Goal: Task Accomplishment & Management: Complete application form

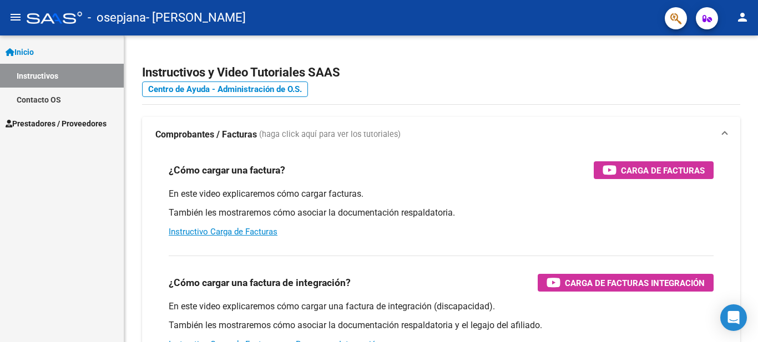
click at [46, 125] on span "Prestadores / Proveedores" at bounding box center [56, 124] width 101 height 12
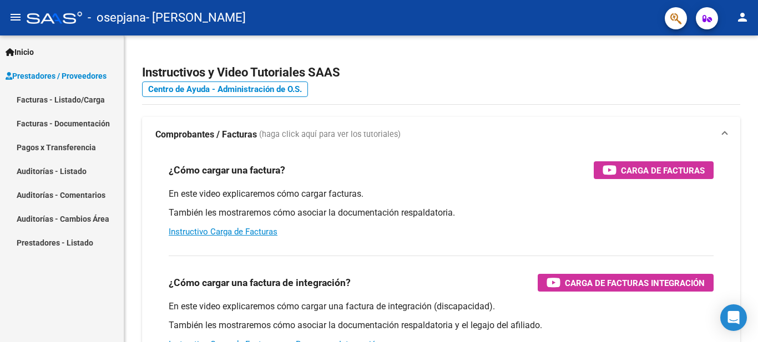
click at [40, 47] on link "Inicio" at bounding box center [62, 52] width 124 height 24
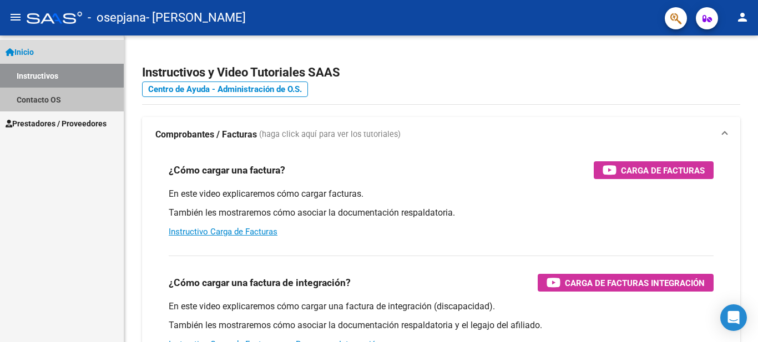
click at [53, 107] on link "Contacto OS" at bounding box center [62, 100] width 124 height 24
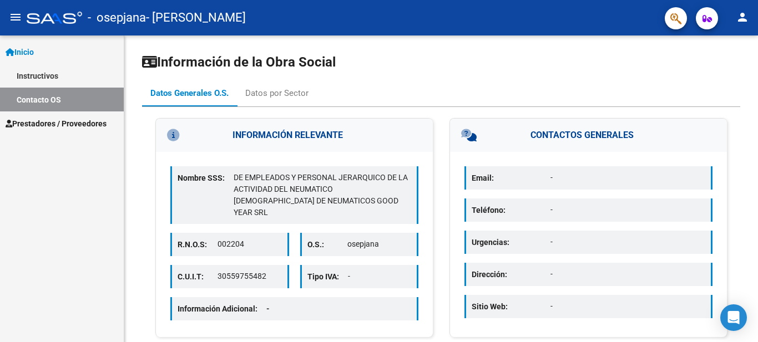
click at [61, 125] on span "Prestadores / Proveedores" at bounding box center [56, 124] width 101 height 12
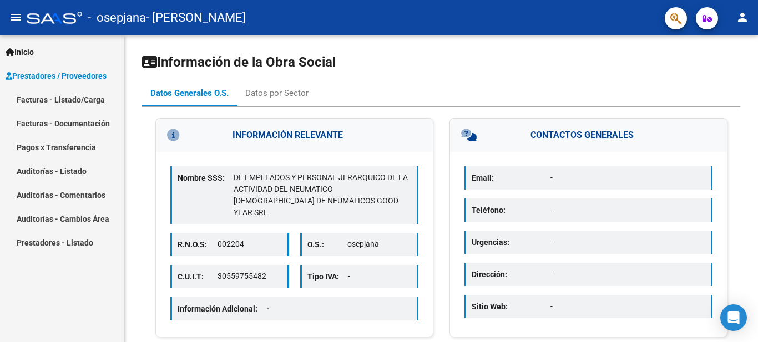
click at [64, 118] on link "Facturas - Documentación" at bounding box center [62, 124] width 124 height 24
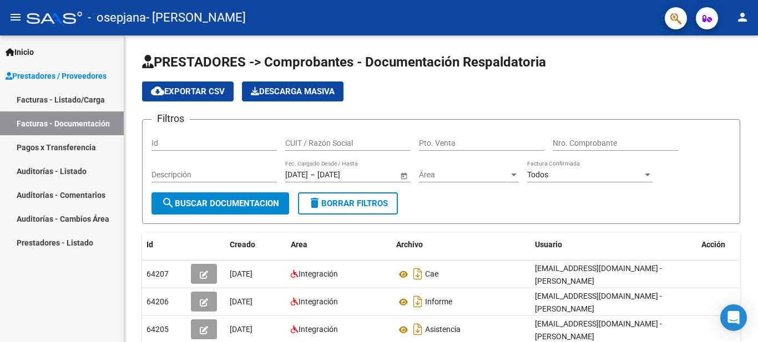
click at [103, 92] on link "Facturas - Listado/Carga" at bounding box center [62, 100] width 124 height 24
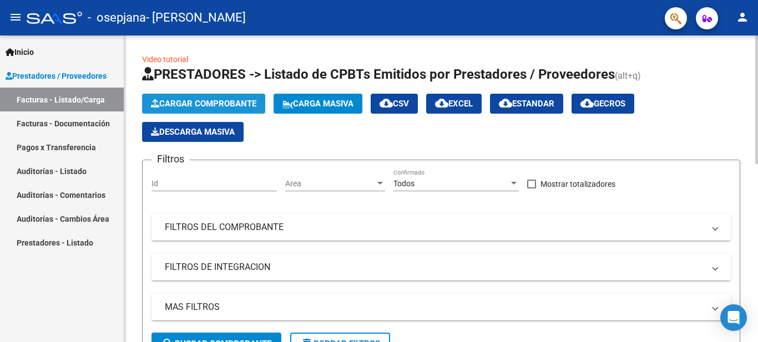
click at [220, 103] on span "Cargar Comprobante" at bounding box center [203, 104] width 105 height 10
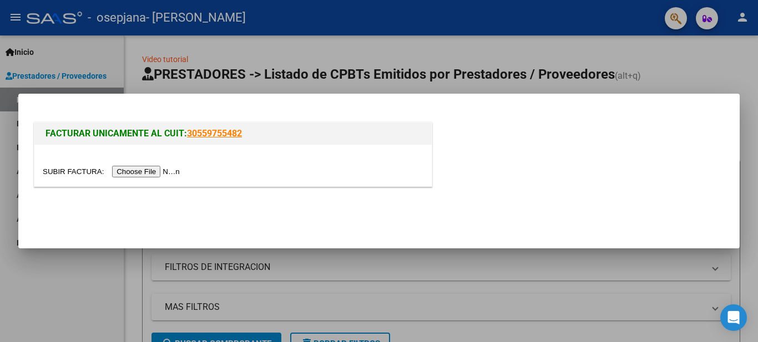
click at [164, 169] on input "file" at bounding box center [113, 172] width 140 height 12
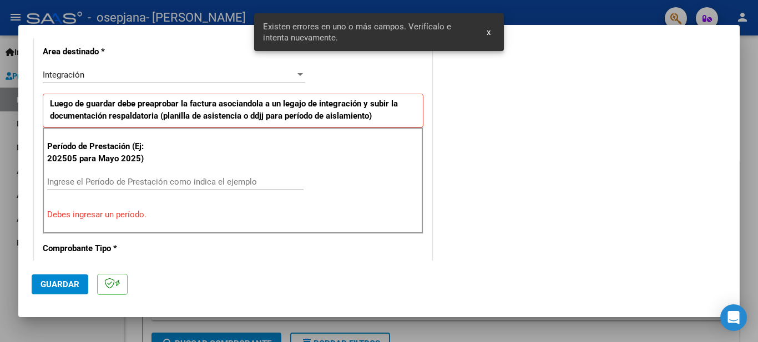
scroll to position [326, 0]
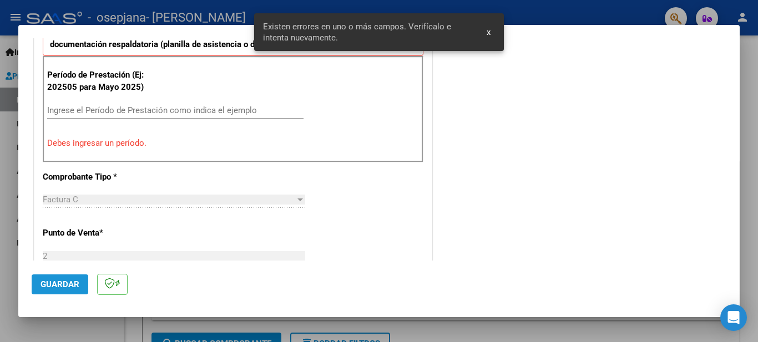
click at [47, 289] on span "Guardar" at bounding box center [60, 285] width 39 height 10
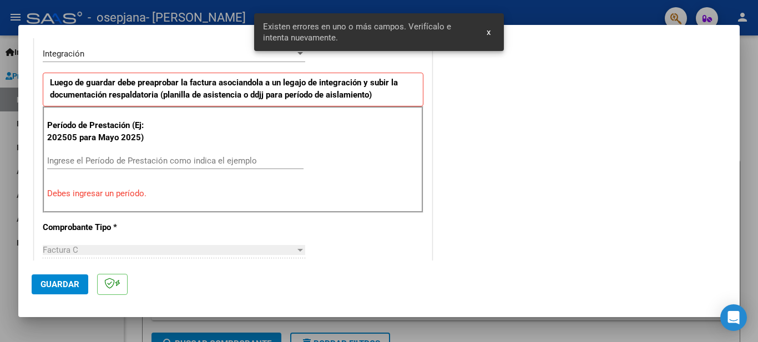
click at [124, 165] on input "Ingrese el Período de Prestación como indica el ejemplo" at bounding box center [175, 161] width 256 height 10
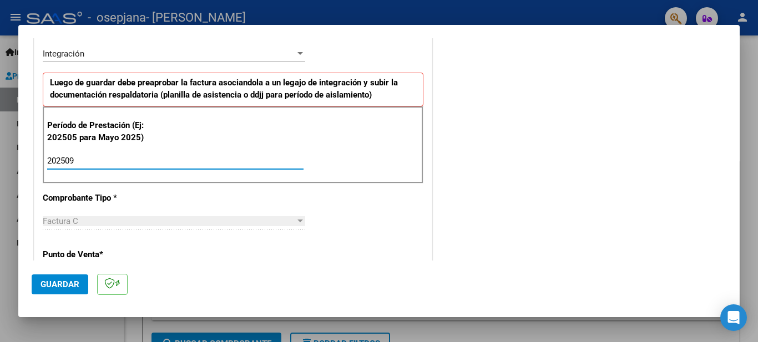
type input "202509"
click at [46, 275] on button "Guardar" at bounding box center [60, 285] width 57 height 20
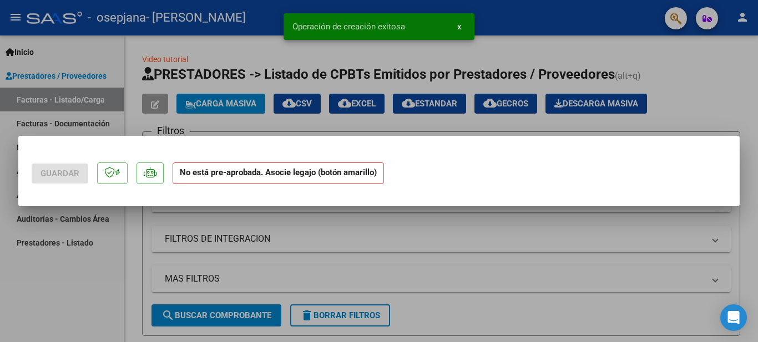
scroll to position [0, 0]
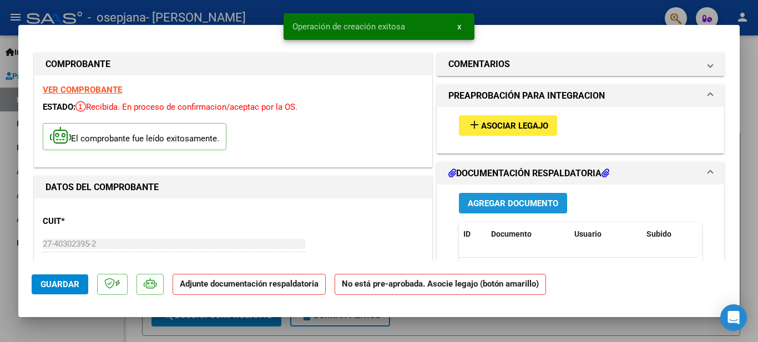
click at [505, 203] on span "Agregar Documento" at bounding box center [513, 204] width 90 height 10
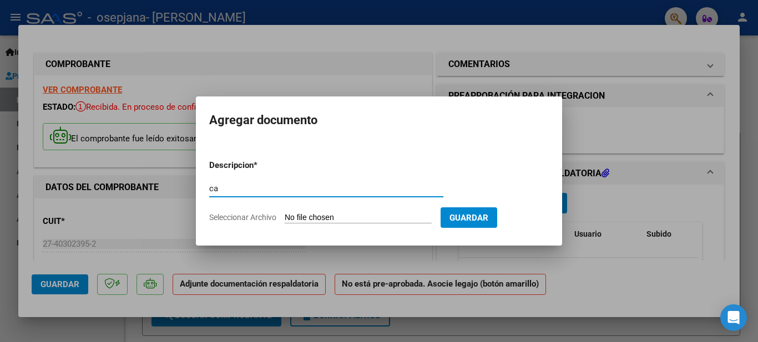
type input "c"
type input "ASISTENCIA"
click at [302, 217] on input "Seleccionar Archivo" at bounding box center [358, 218] width 147 height 11
type input "C:\fakepath\PSP - Arguello - Septiembre .pdf"
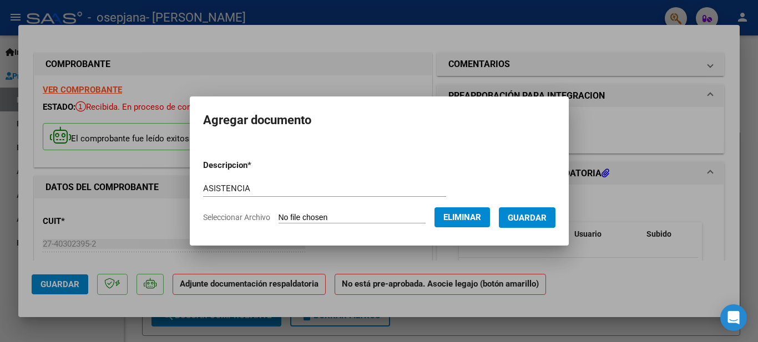
click at [531, 223] on button "Guardar" at bounding box center [527, 218] width 57 height 21
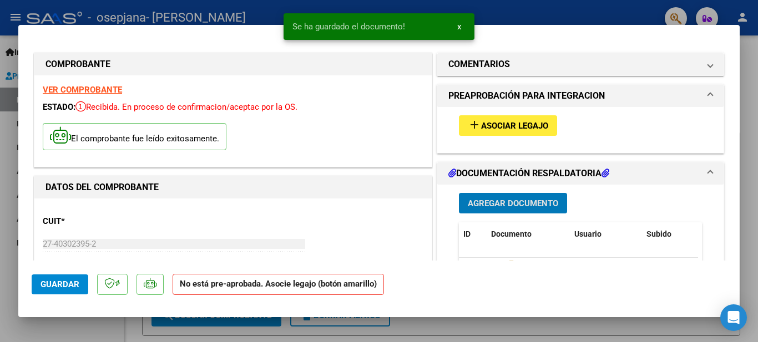
click at [526, 205] on span "Agregar Documento" at bounding box center [513, 204] width 90 height 10
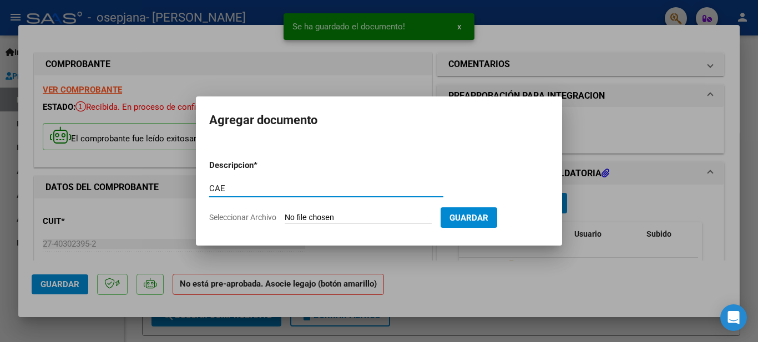
type input "CAE"
click at [310, 230] on form "Descripcion * CAE Escriba aquí una descripcion Seleccionar Archivo Guardar" at bounding box center [379, 191] width 340 height 81
click at [314, 221] on input "Seleccionar Archivo" at bounding box center [358, 218] width 147 height 11
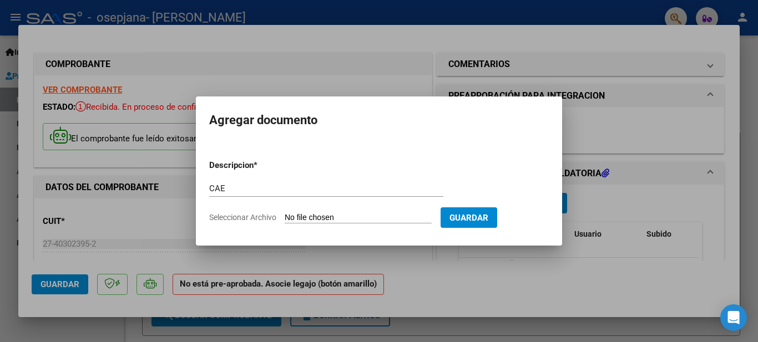
type input "C:\fakepath\Constatación de Comprobantes _ AFIP.pdf"
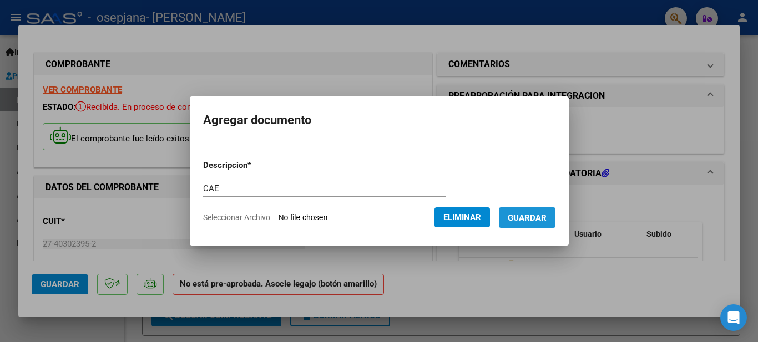
click at [538, 221] on span "Guardar" at bounding box center [527, 218] width 39 height 10
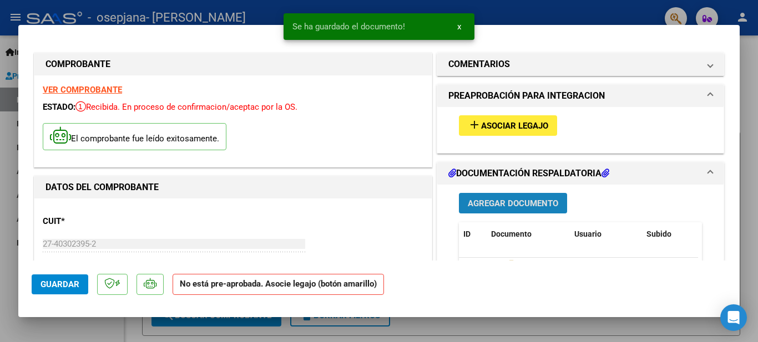
click at [508, 199] on span "Agregar Documento" at bounding box center [513, 204] width 90 height 10
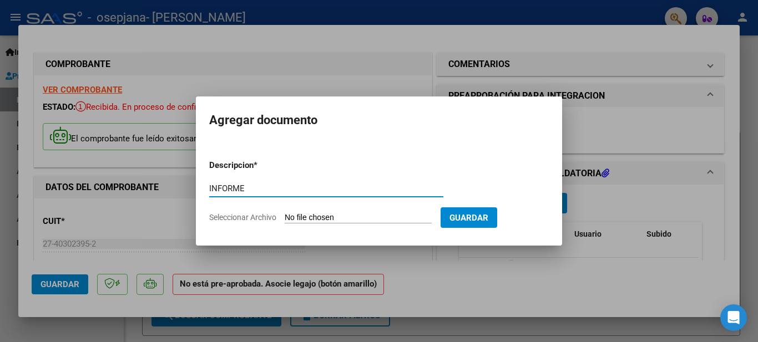
type input "INFORME"
click at [316, 214] on input "Seleccionar Archivo" at bounding box center [358, 218] width 147 height 11
type input "C:\fakepath\INFORMES - Documentos de Google.pdf"
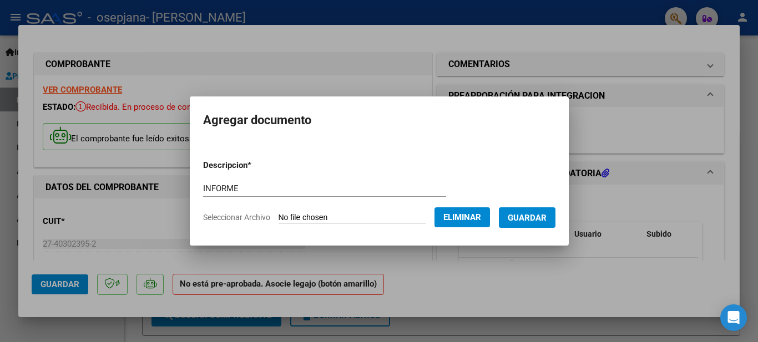
click at [534, 219] on span "Guardar" at bounding box center [527, 218] width 39 height 10
